Goal: Task Accomplishment & Management: Use online tool/utility

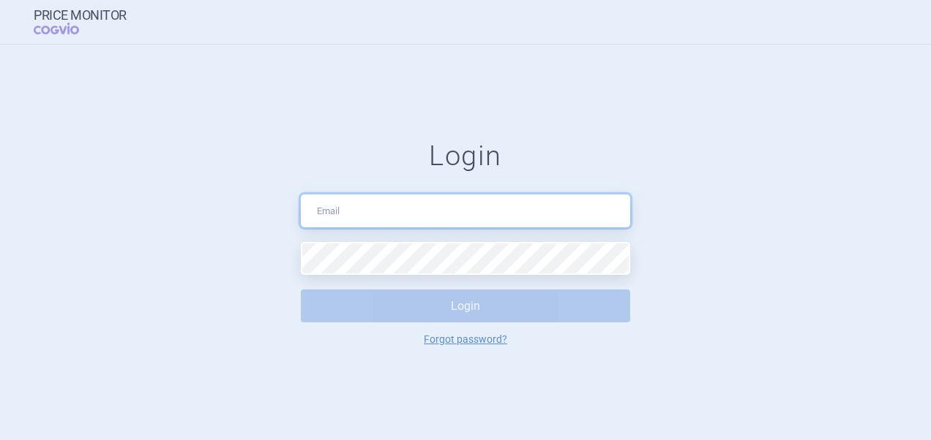
type input "[PERSON_NAME][EMAIL_ADDRESS][DOMAIN_NAME]"
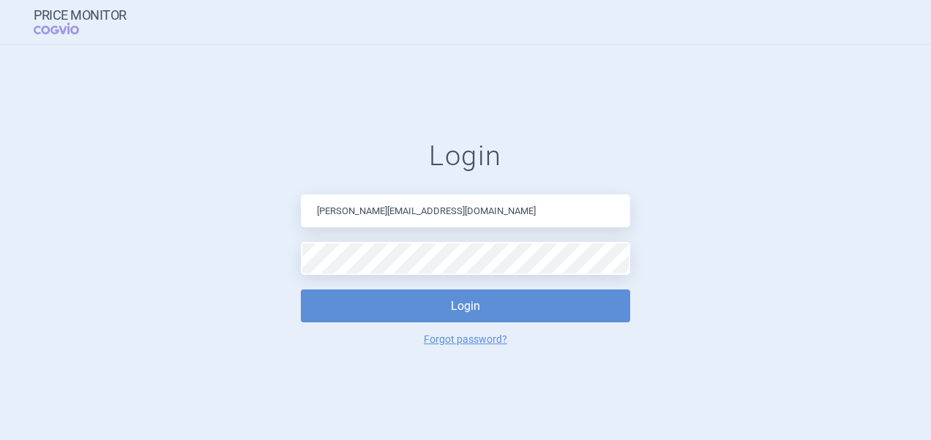
click at [744, 296] on form "Login [PERSON_NAME][EMAIL_ADDRESS][DOMAIN_NAME] Login Forgot password?" at bounding box center [465, 243] width 872 height 206
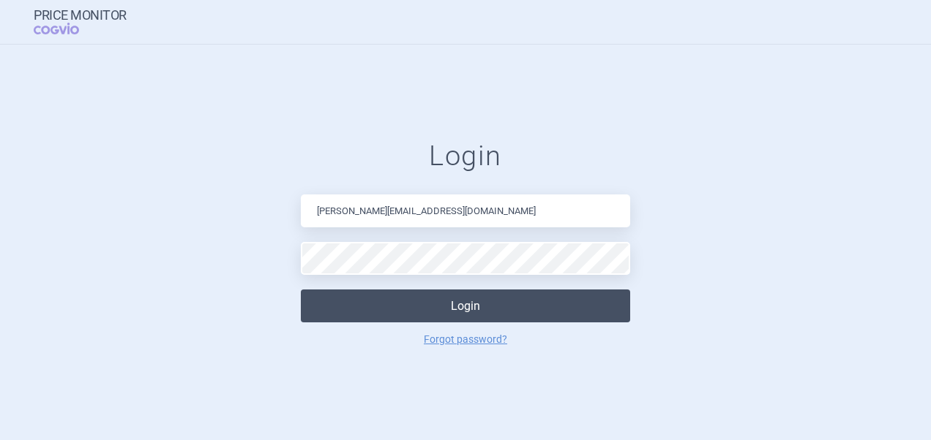
click at [588, 300] on button "Login" at bounding box center [465, 306] width 329 height 33
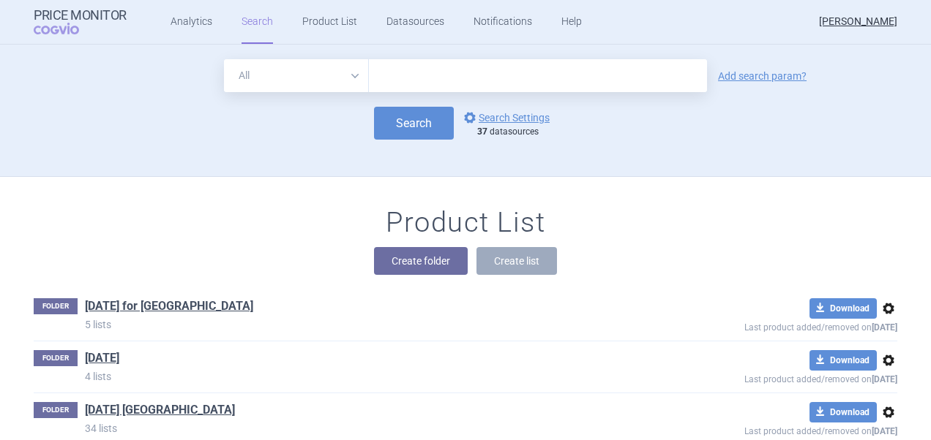
click at [446, 72] on input "text" at bounding box center [538, 75] width 338 height 33
type input "veguvek"
click button "Search" at bounding box center [414, 123] width 80 height 33
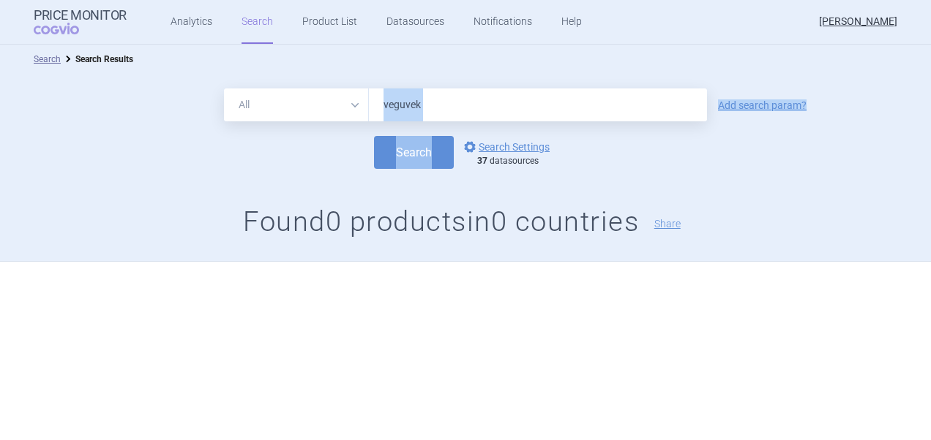
click at [468, 120] on form "All Brand Name ATC Company Active Substance Country Newer than veguvek Add sear…" at bounding box center [465, 129] width 931 height 80
click at [374, 136] on button "Search" at bounding box center [414, 152] width 80 height 33
drag, startPoint x: 443, startPoint y: 108, endPoint x: 424, endPoint y: 105, distance: 18.7
click at [437, 106] on input "veguvec" at bounding box center [538, 105] width 338 height 33
click at [392, 104] on input "veguvec" at bounding box center [538, 105] width 338 height 33
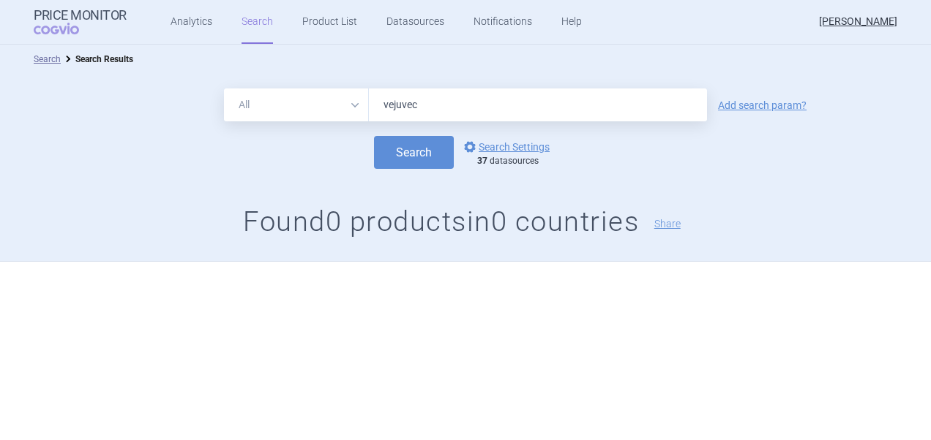
click at [374, 136] on button "Search" at bounding box center [414, 152] width 80 height 33
drag, startPoint x: 449, startPoint y: 101, endPoint x: 338, endPoint y: 101, distance: 111.2
click at [338, 101] on div "All Brand Name ATC Company Active Substance Country Newer than vejuvek" at bounding box center [465, 105] width 483 height 33
paste input "VYJUVEK"
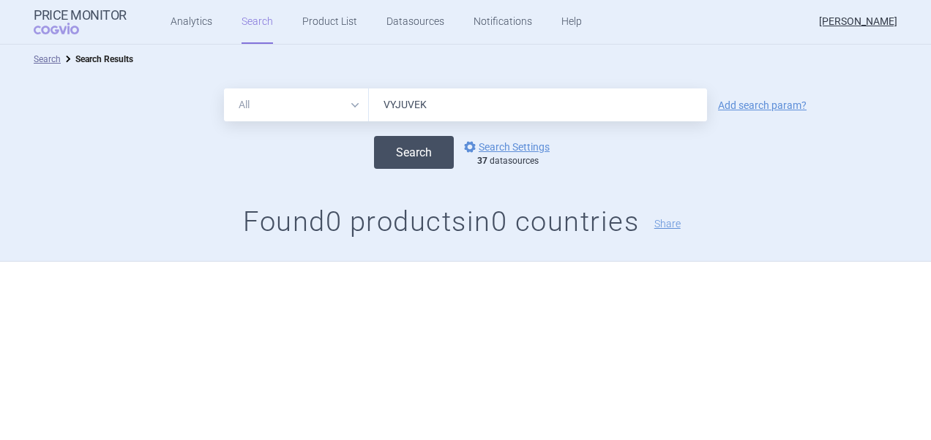
type input "Vyjuvek"
click at [409, 162] on button "Search" at bounding box center [414, 152] width 80 height 33
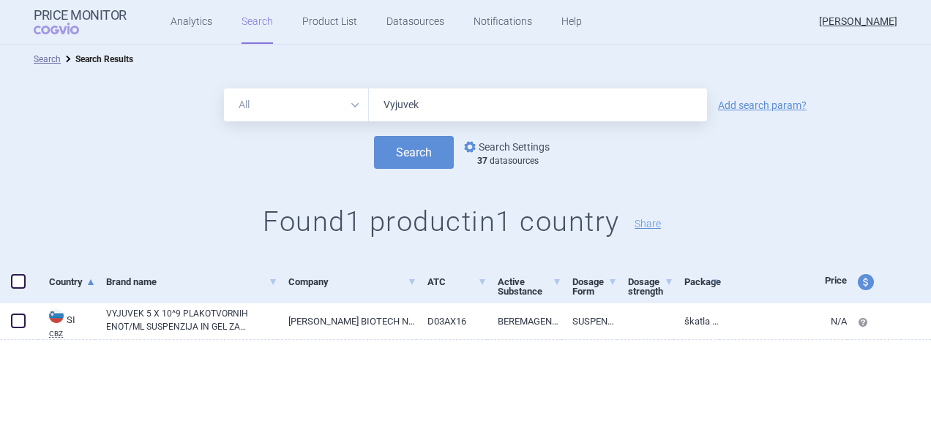
click at [512, 146] on link "options Search Settings" at bounding box center [505, 147] width 89 height 18
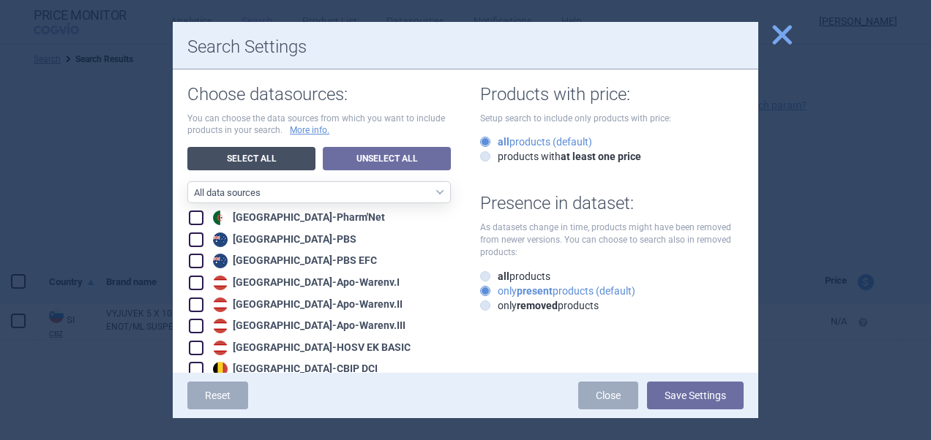
click at [247, 157] on link "Select All" at bounding box center [251, 158] width 128 height 23
checkbox input "true"
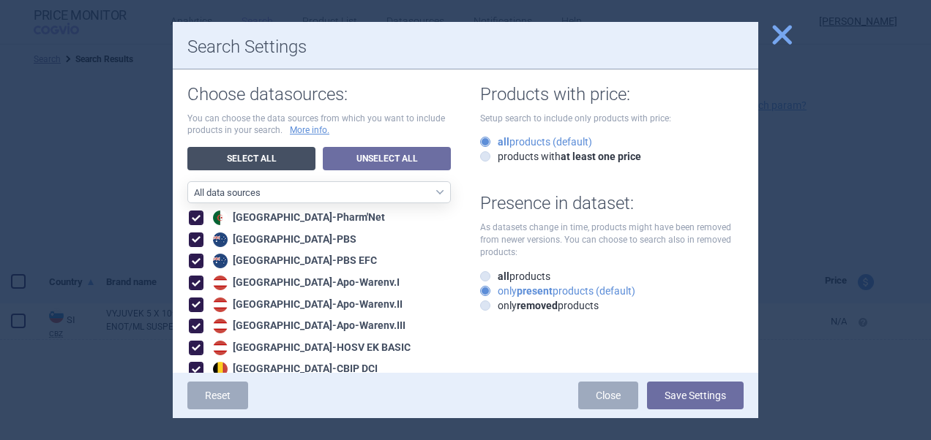
checkbox input "true"
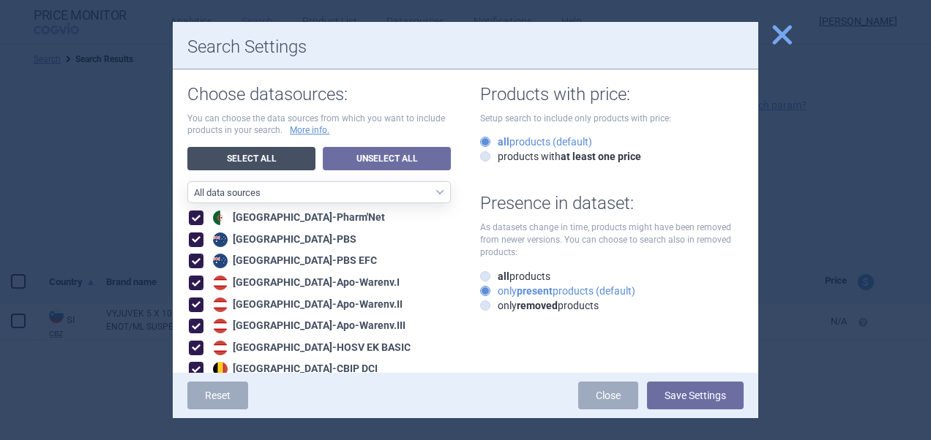
checkbox input "true"
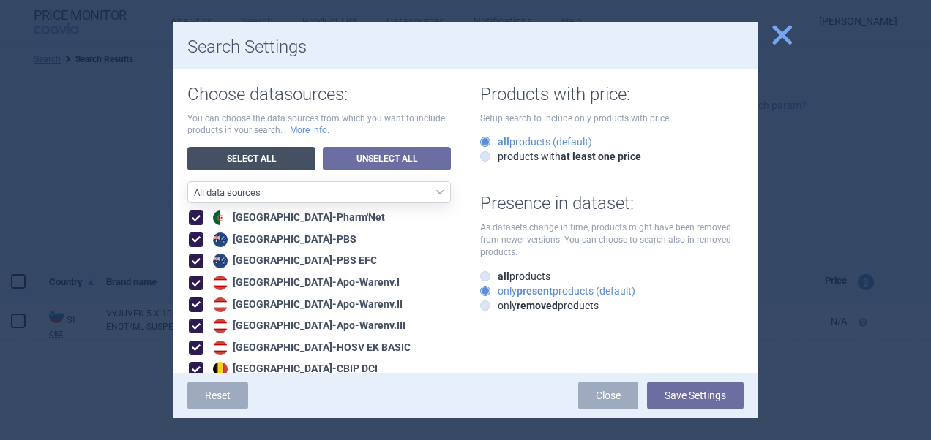
checkbox input "true"
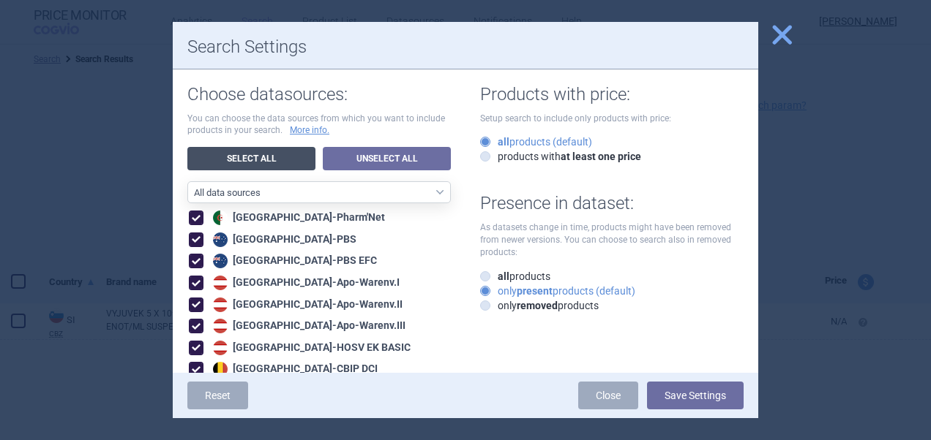
checkbox input "true"
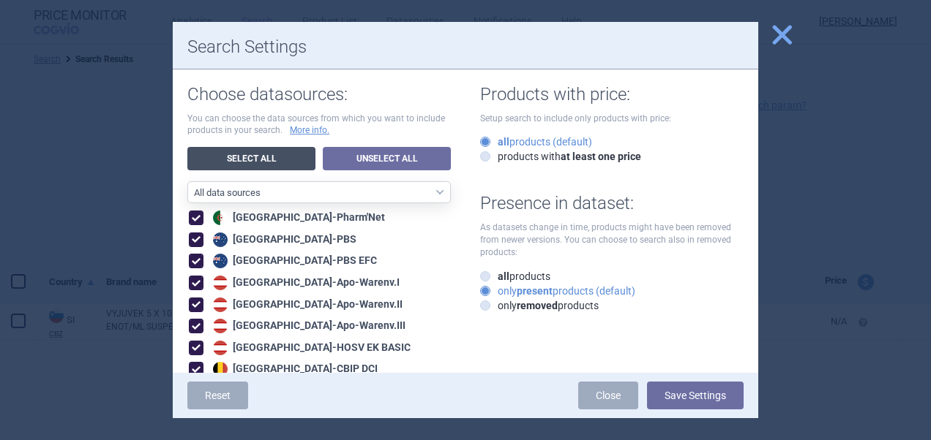
checkbox input "true"
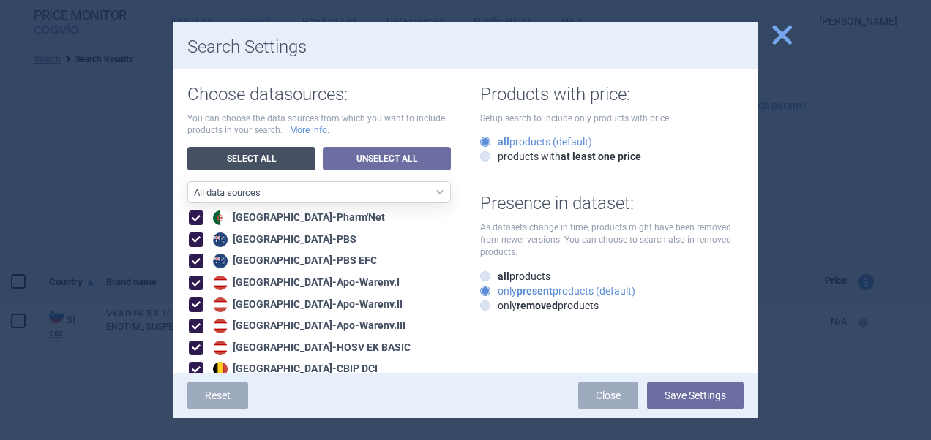
checkbox input "true"
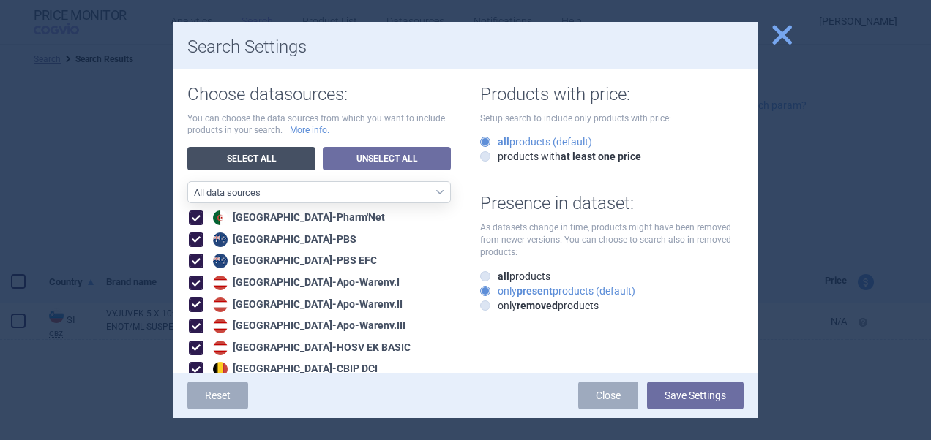
checkbox input "true"
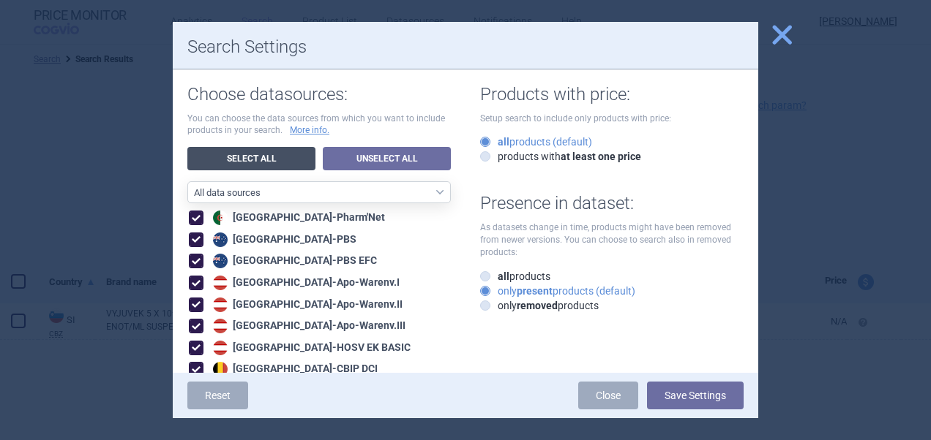
checkbox input "true"
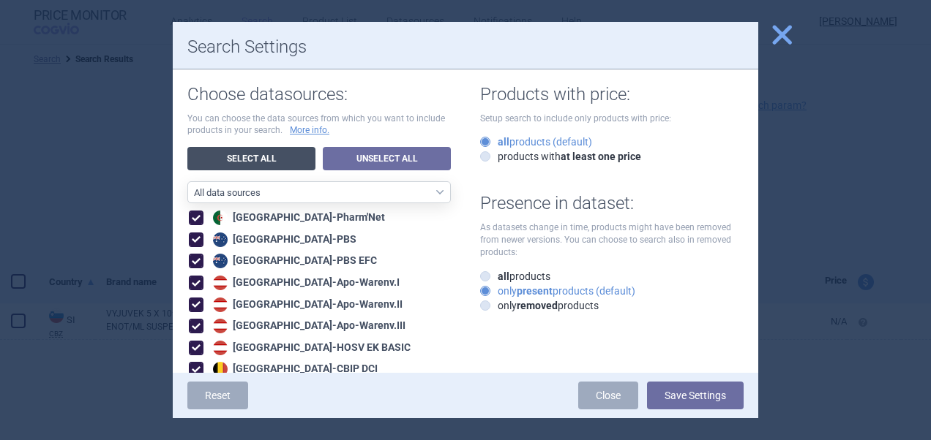
checkbox input "true"
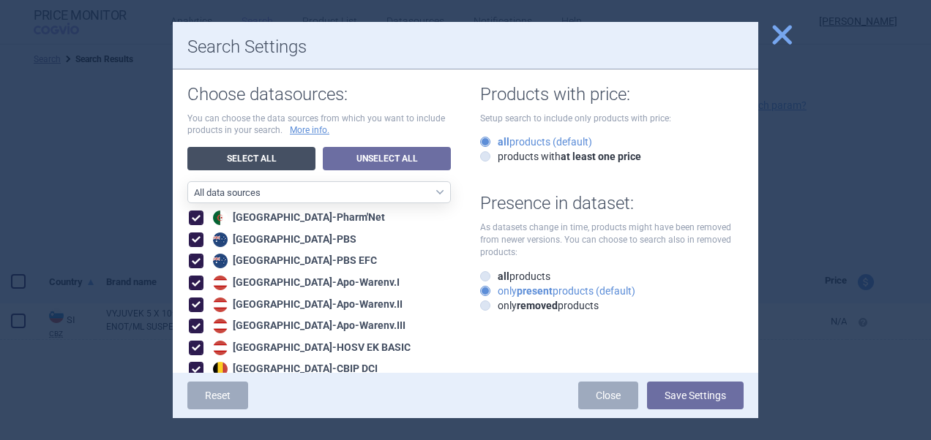
checkbox input "true"
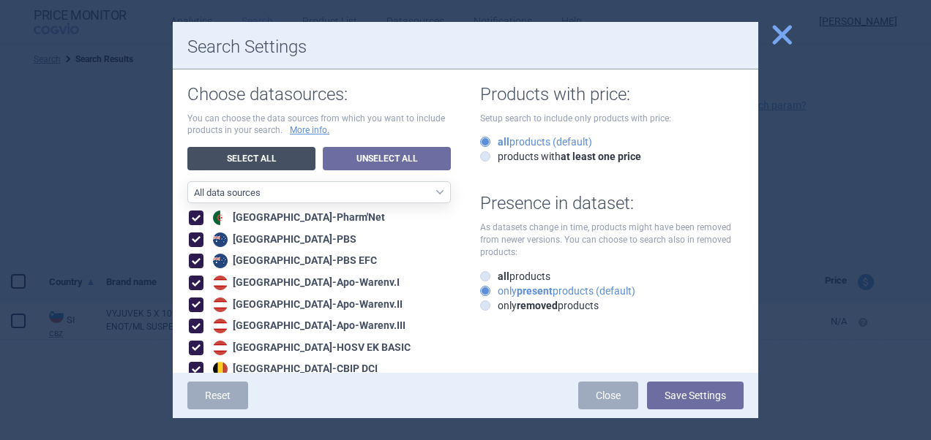
checkbox input "true"
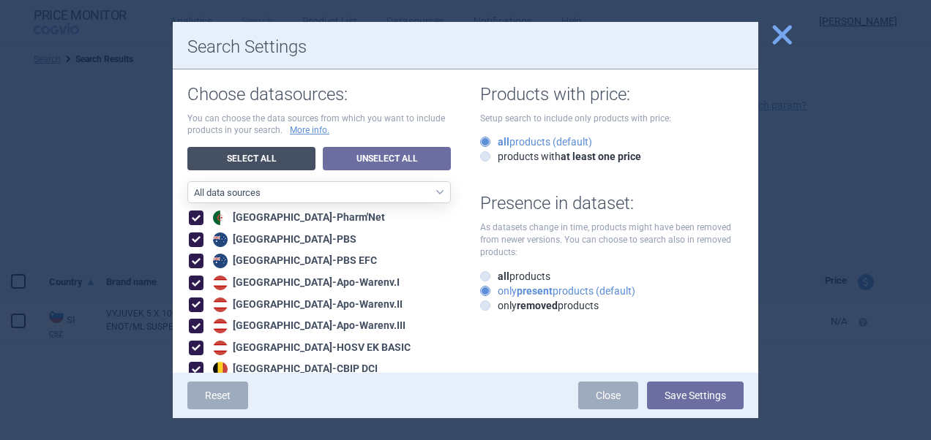
checkbox input "true"
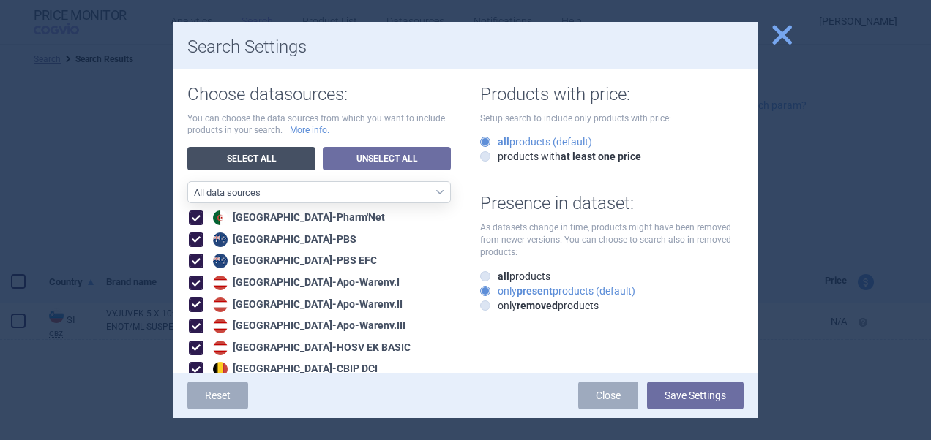
checkbox input "true"
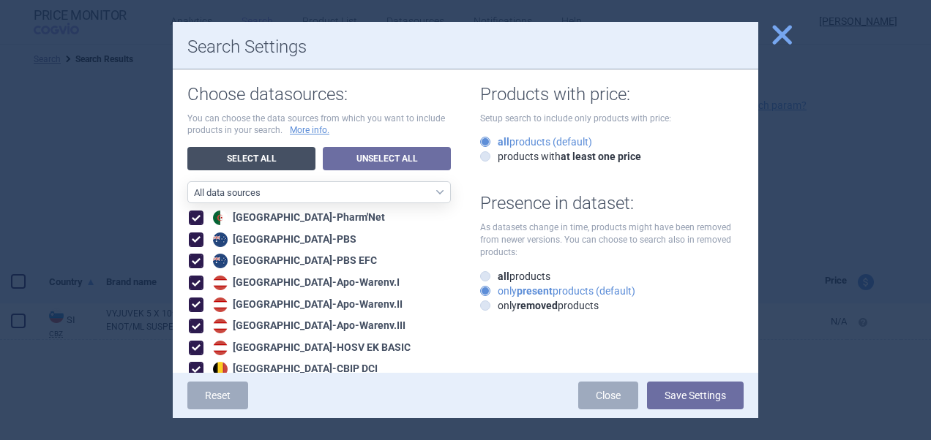
checkbox input "true"
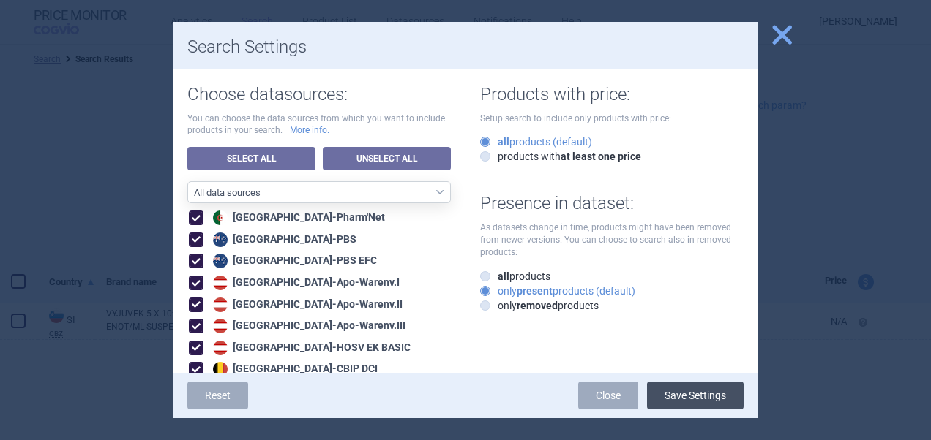
click at [688, 389] on button "Save Settings" at bounding box center [695, 396] width 97 height 28
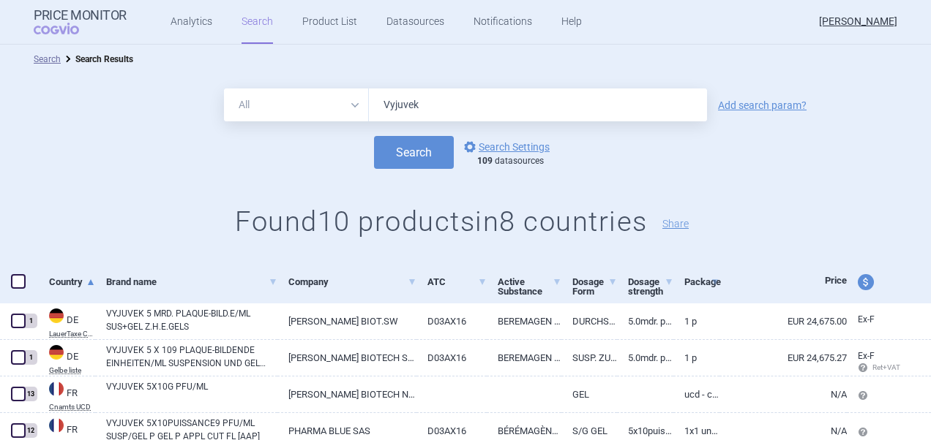
click at [24, 278] on span at bounding box center [18, 281] width 15 height 15
checkbox input "true"
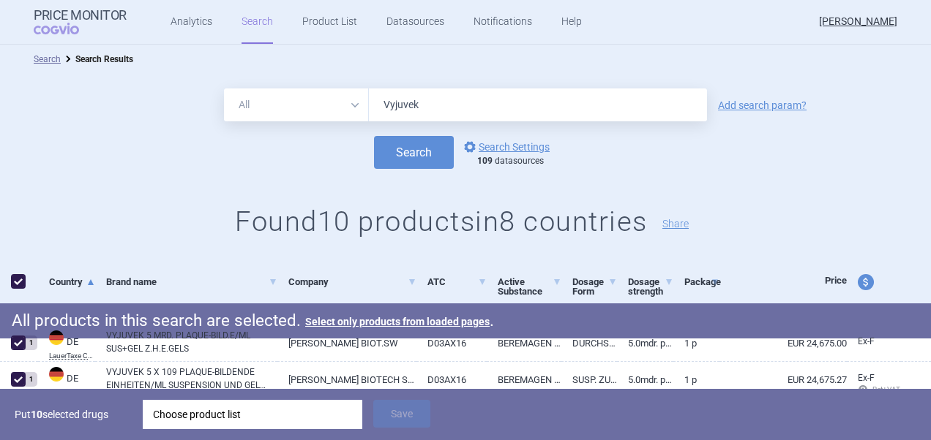
scroll to position [293, 0]
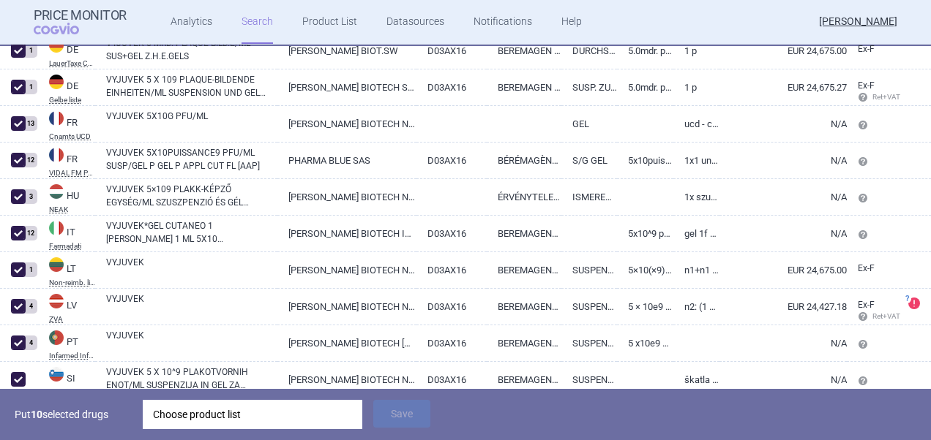
click at [299, 418] on div "Choose product list" at bounding box center [252, 414] width 199 height 29
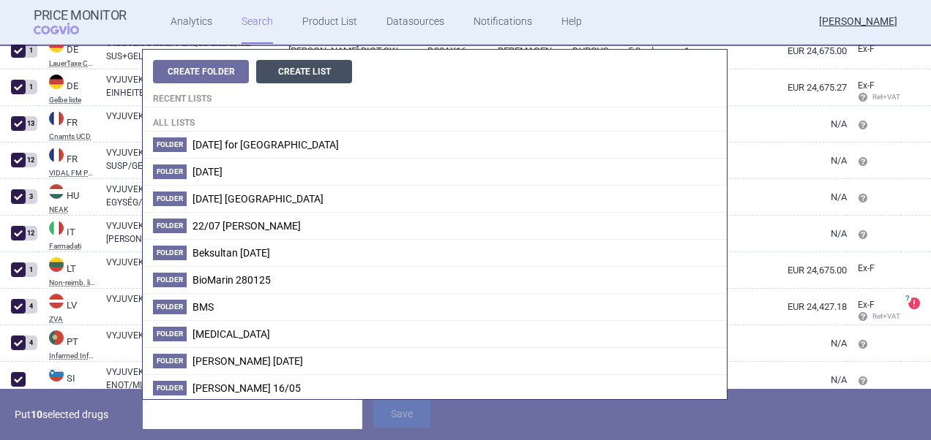
click at [303, 73] on button "Create List" at bounding box center [304, 71] width 96 height 23
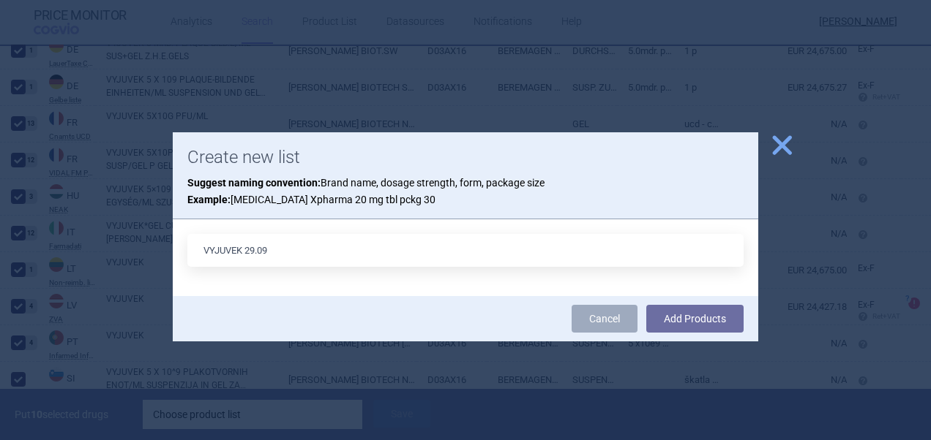
type input "VYJUVEK 29.09"
click at [646, 305] on button "Add Products" at bounding box center [694, 319] width 97 height 28
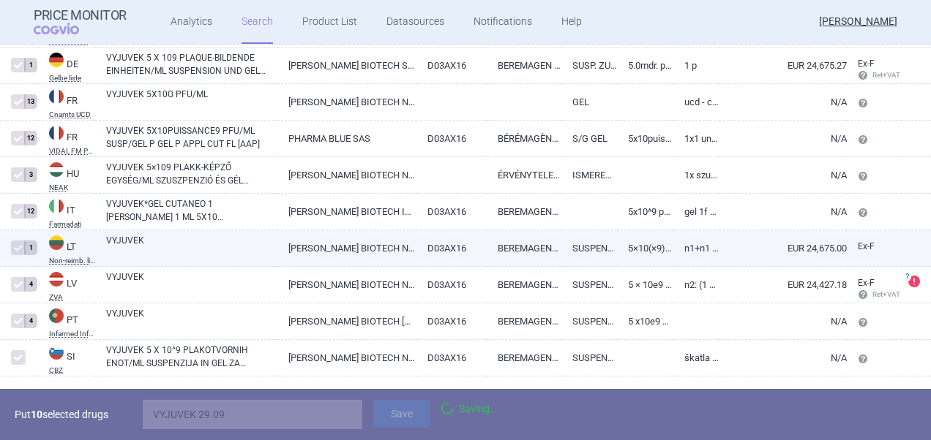
checkbox input "false"
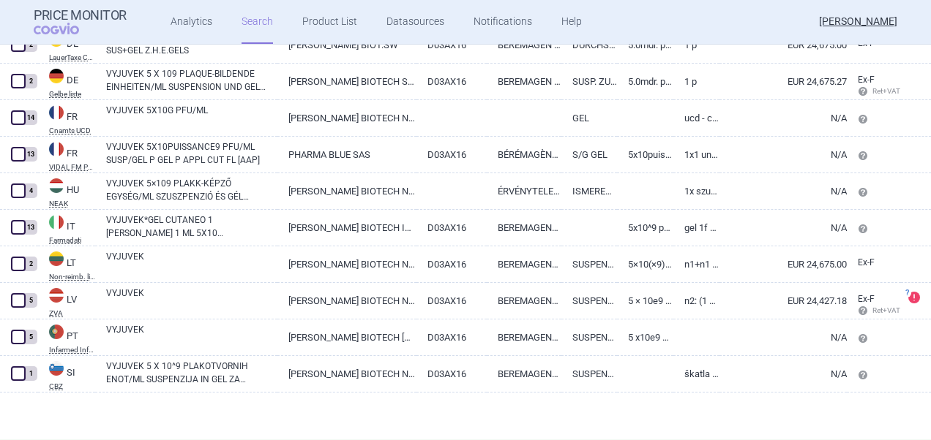
scroll to position [277, 0]
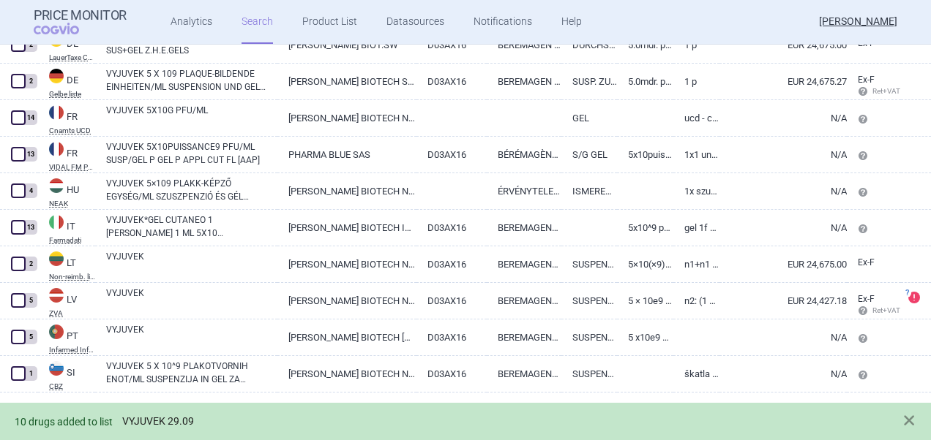
click at [175, 421] on link "VYJUVEK 29.09" at bounding box center [158, 422] width 72 height 12
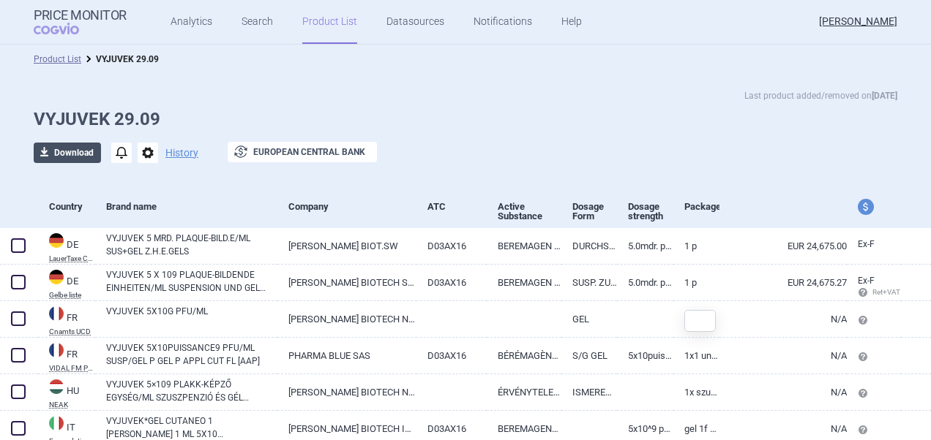
click at [65, 154] on button "download Download" at bounding box center [67, 153] width 67 height 20
select select "EUR"
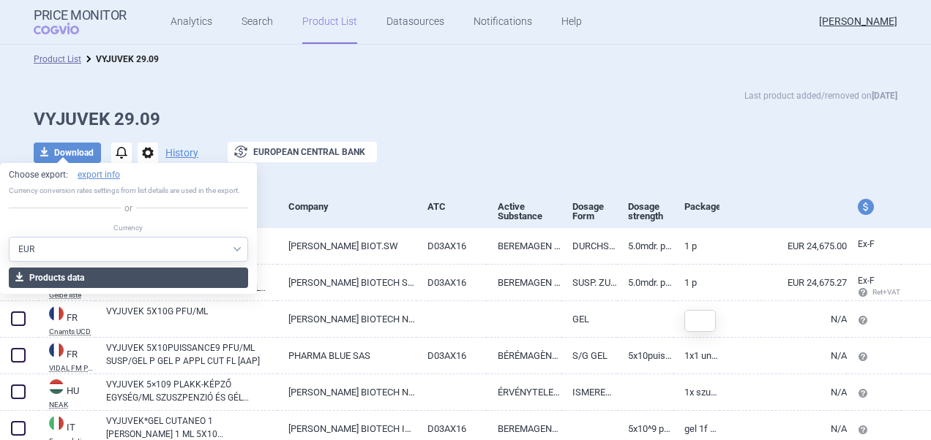
click at [75, 279] on button "download Products data" at bounding box center [128, 278] width 239 height 20
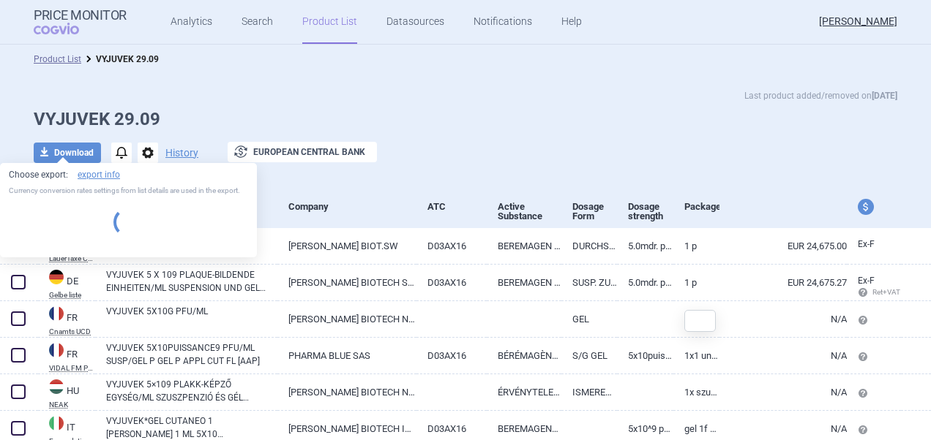
select select "EUR"
